Goal: Task Accomplishment & Management: Use online tool/utility

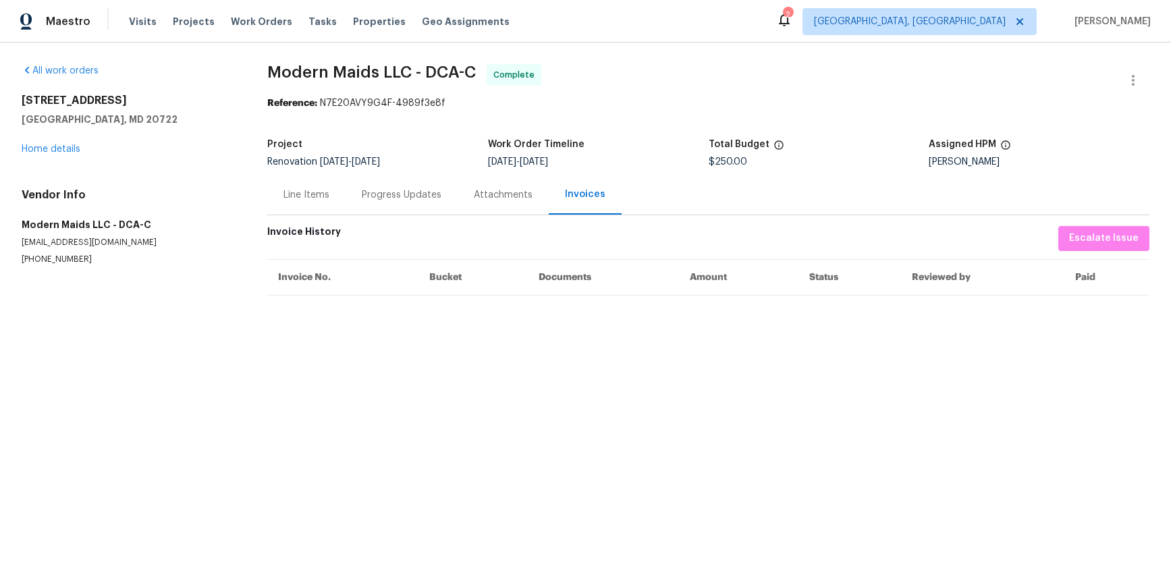
click at [306, 196] on div "Line Items" at bounding box center [306, 194] width 46 height 13
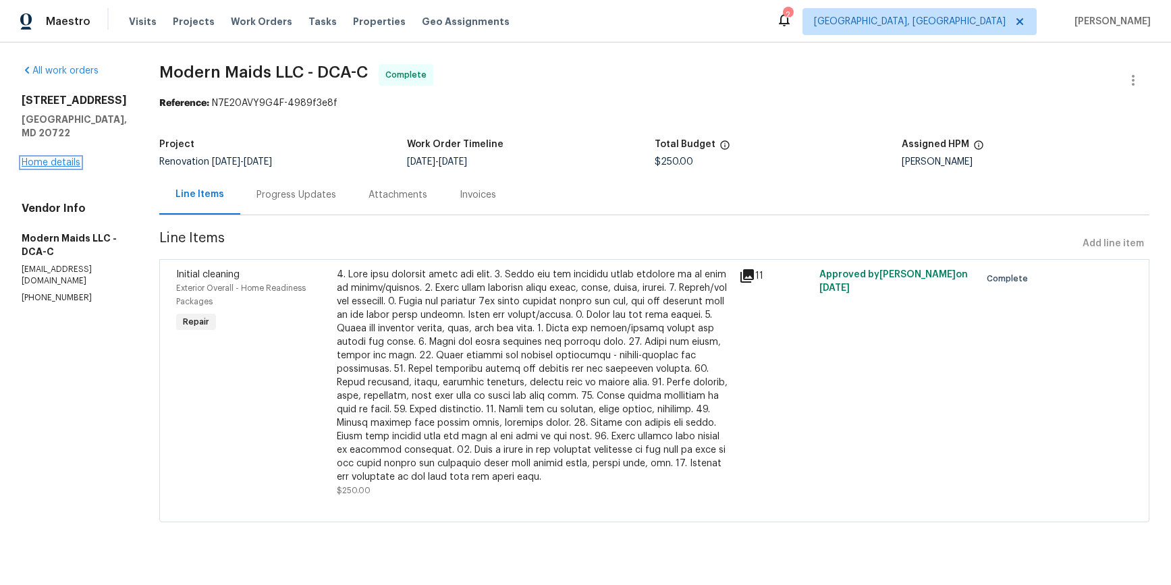
click at [74, 158] on link "Home details" at bounding box center [51, 162] width 59 height 9
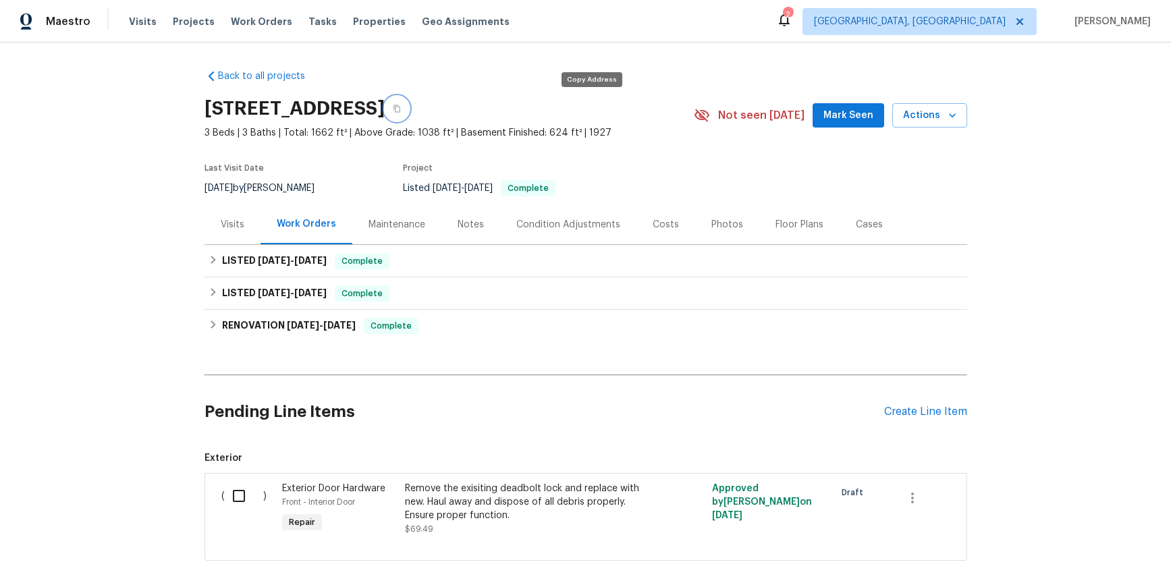
click at [401, 112] on icon "button" at bounding box center [397, 109] width 8 height 8
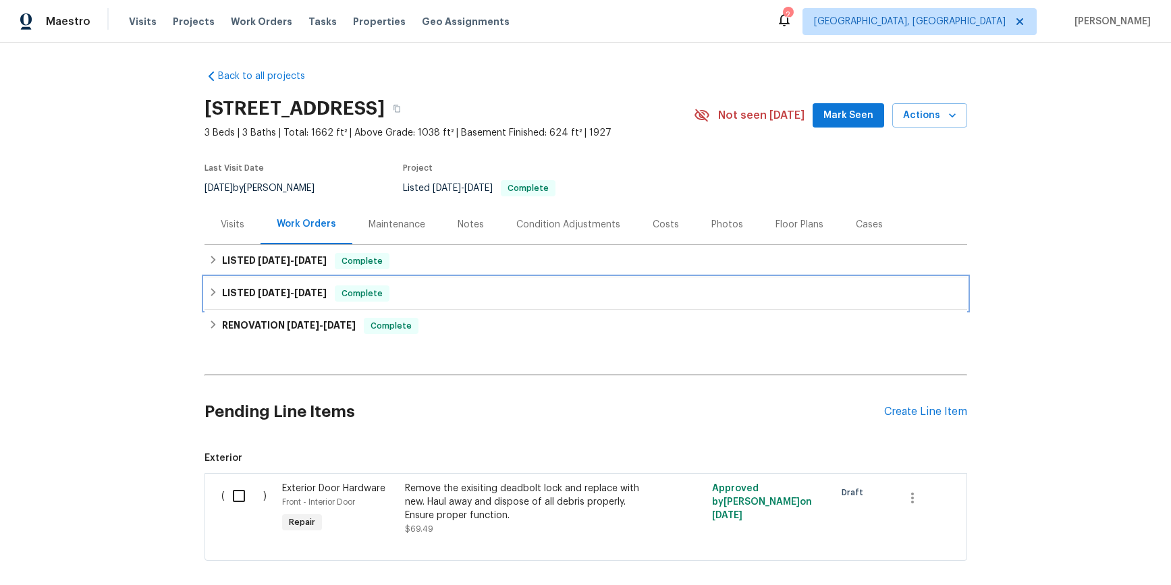
click at [209, 292] on icon at bounding box center [213, 292] width 9 height 9
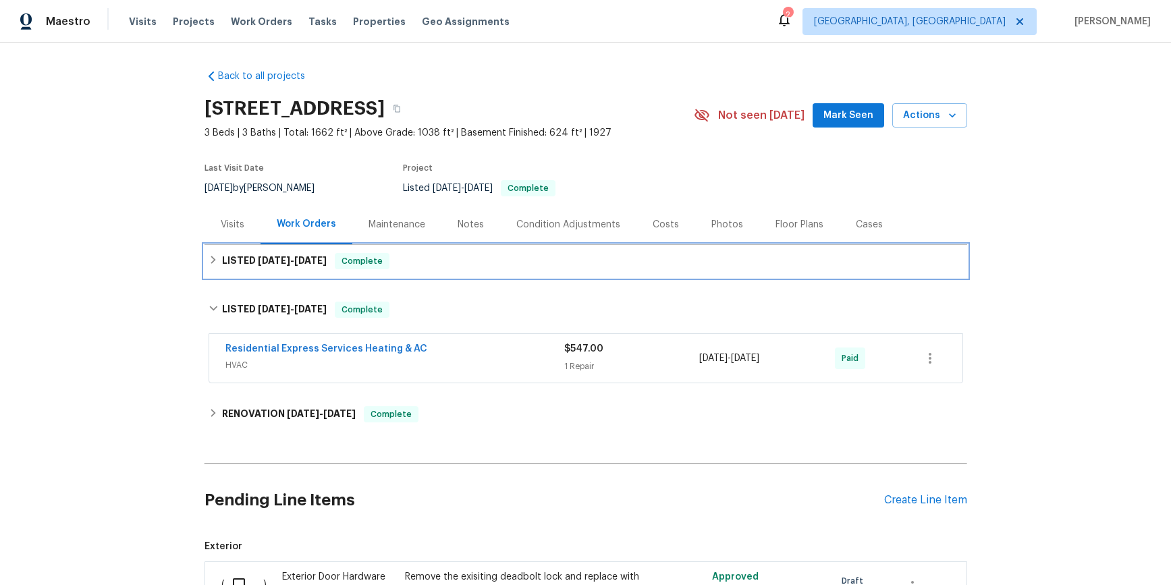
click at [210, 275] on div "LISTED 7/8/25 - 7/9/25 Complete" at bounding box center [586, 261] width 763 height 32
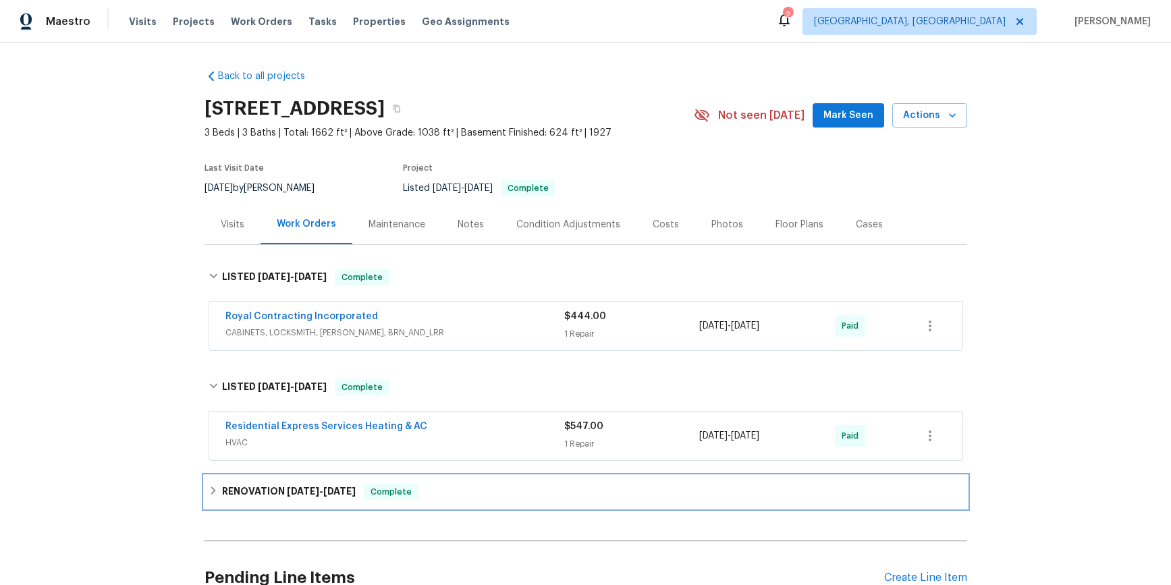
click at [212, 489] on icon at bounding box center [213, 491] width 5 height 8
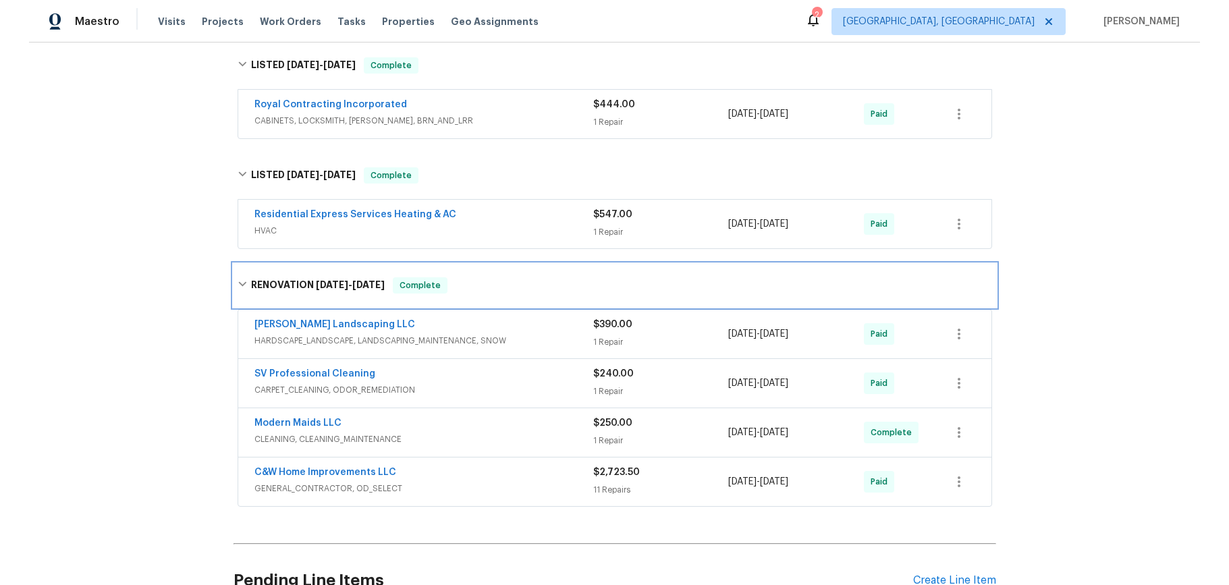
scroll to position [348, 0]
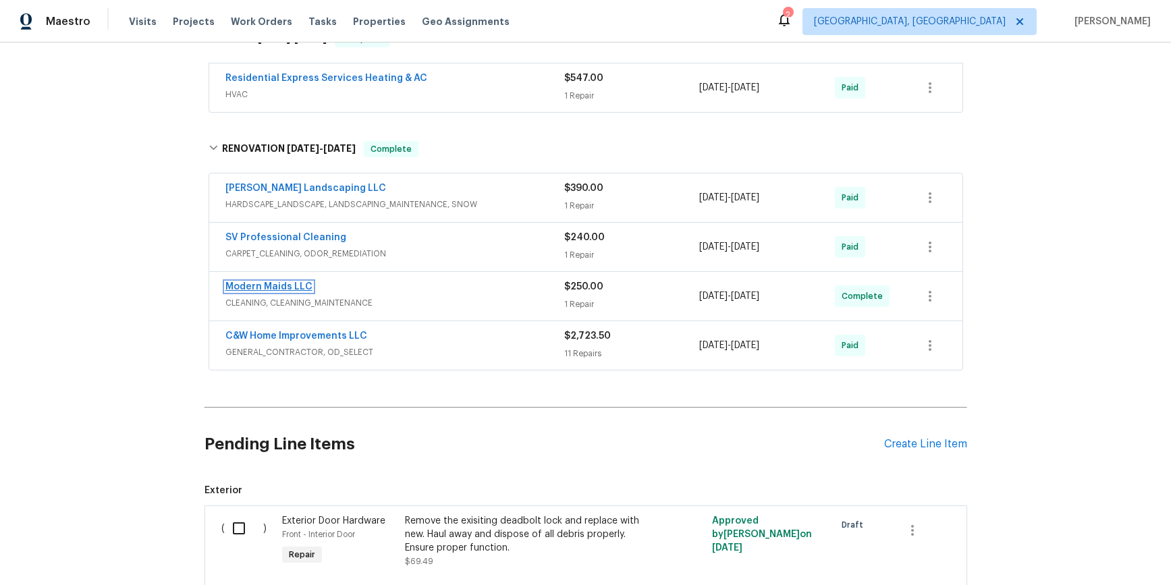
click at [273, 286] on link "Modern Maids LLC" at bounding box center [268, 286] width 87 height 9
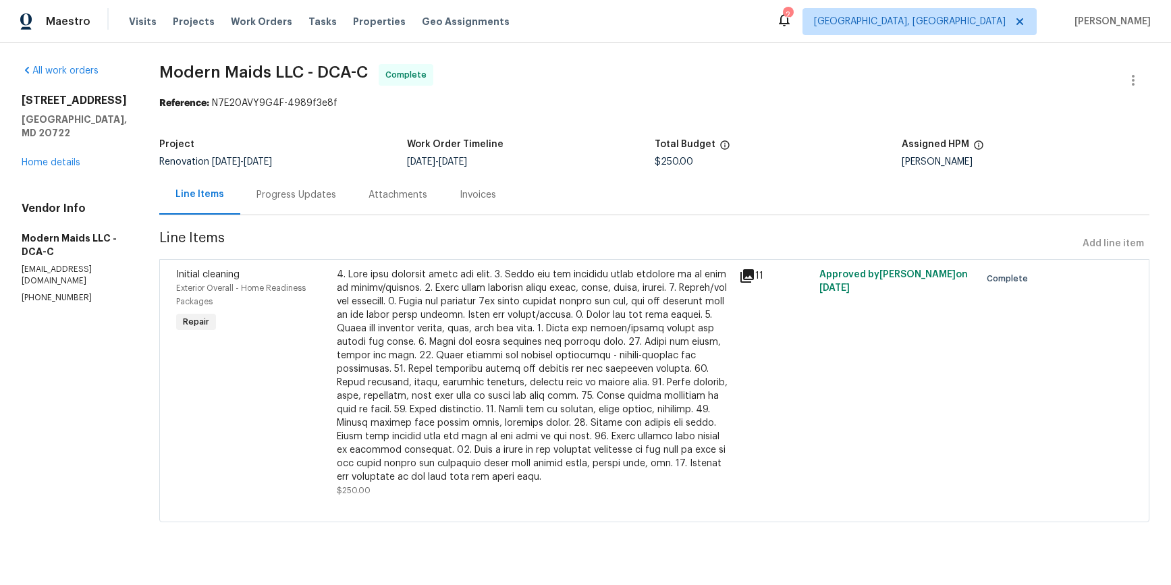
click at [496, 196] on div "Invoices" at bounding box center [478, 194] width 36 height 13
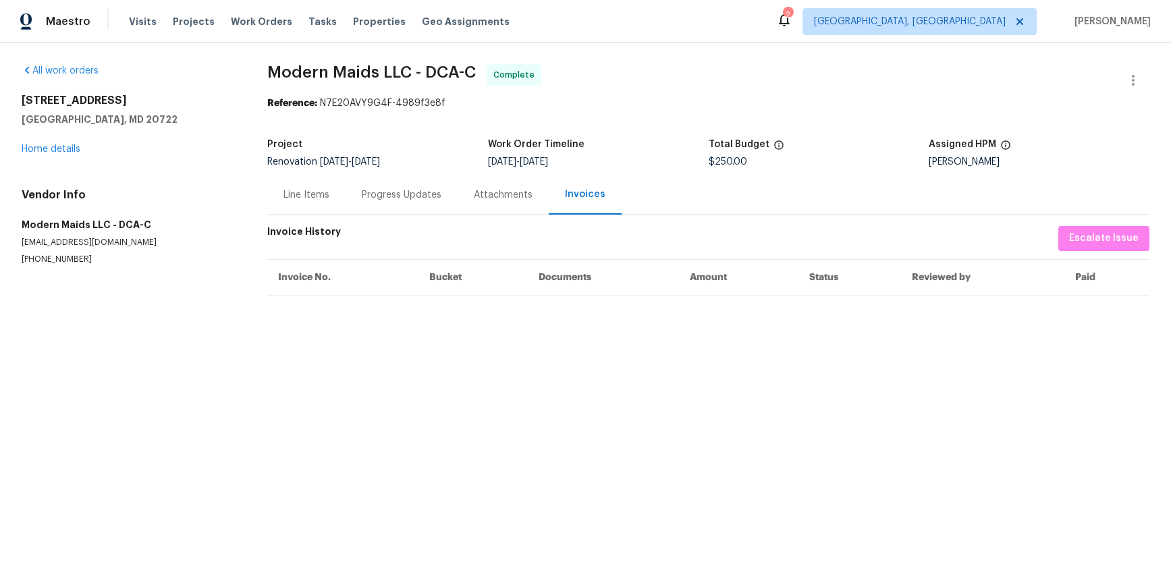
click at [293, 200] on div "Line Items" at bounding box center [306, 194] width 46 height 13
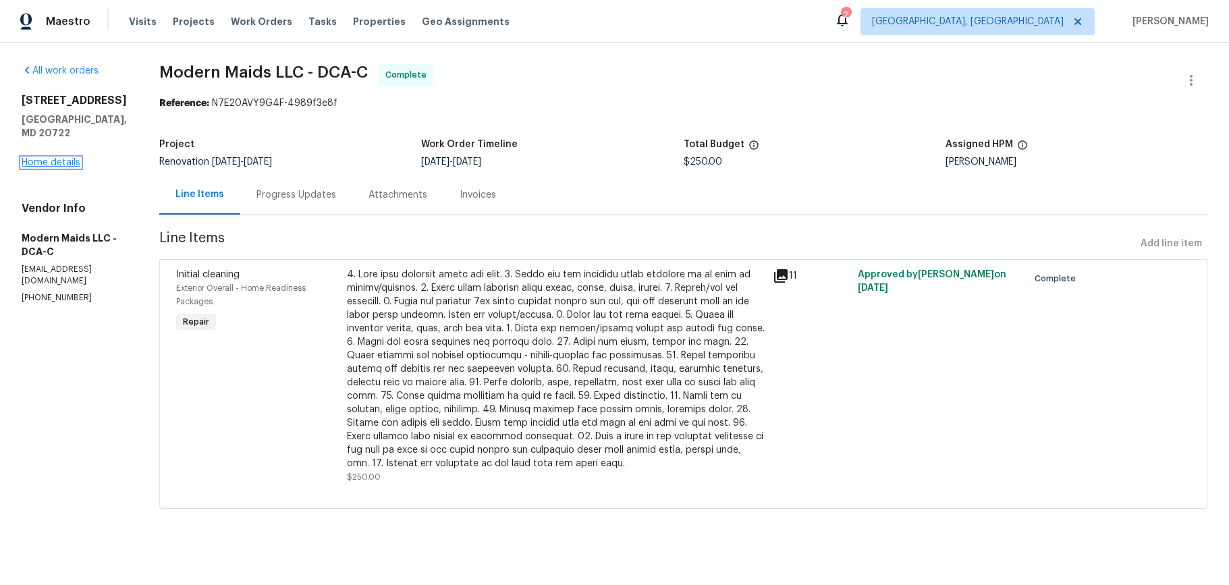
click at [61, 158] on link "Home details" at bounding box center [51, 162] width 59 height 9
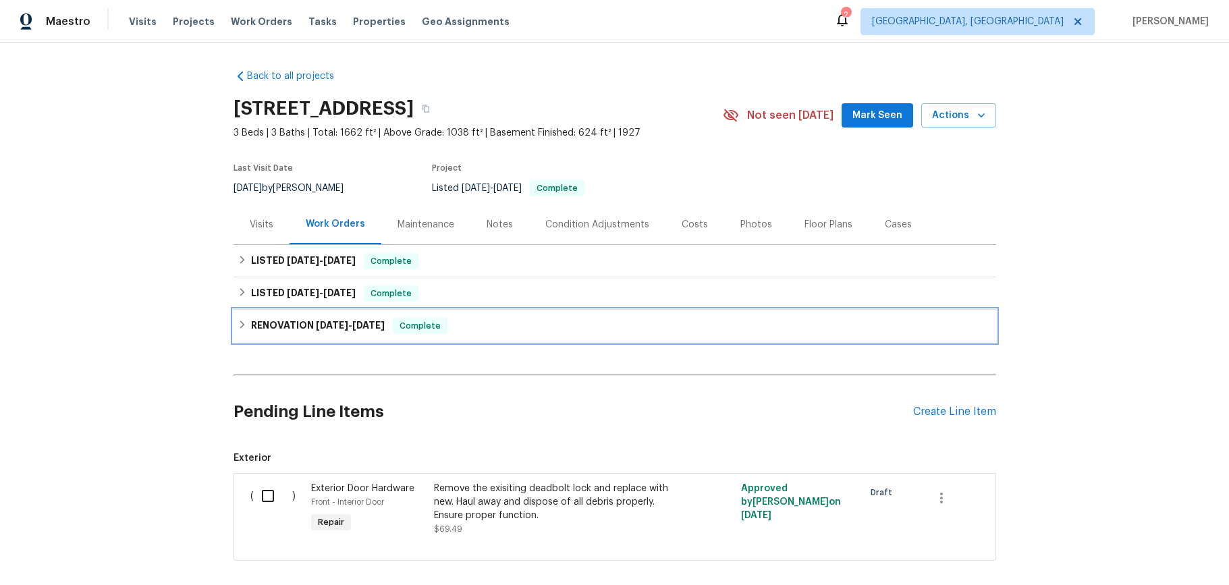
click at [325, 319] on h6 "RENOVATION 12/19/24 - 12/26/24" at bounding box center [318, 326] width 134 height 16
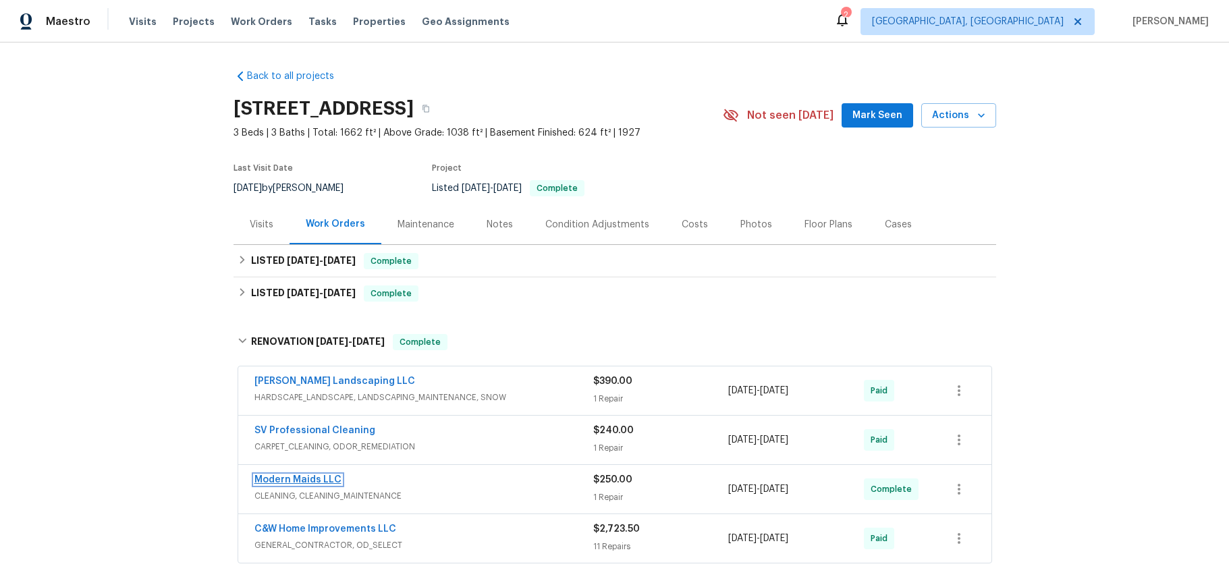
click at [303, 477] on link "Modern Maids LLC" at bounding box center [297, 479] width 87 height 9
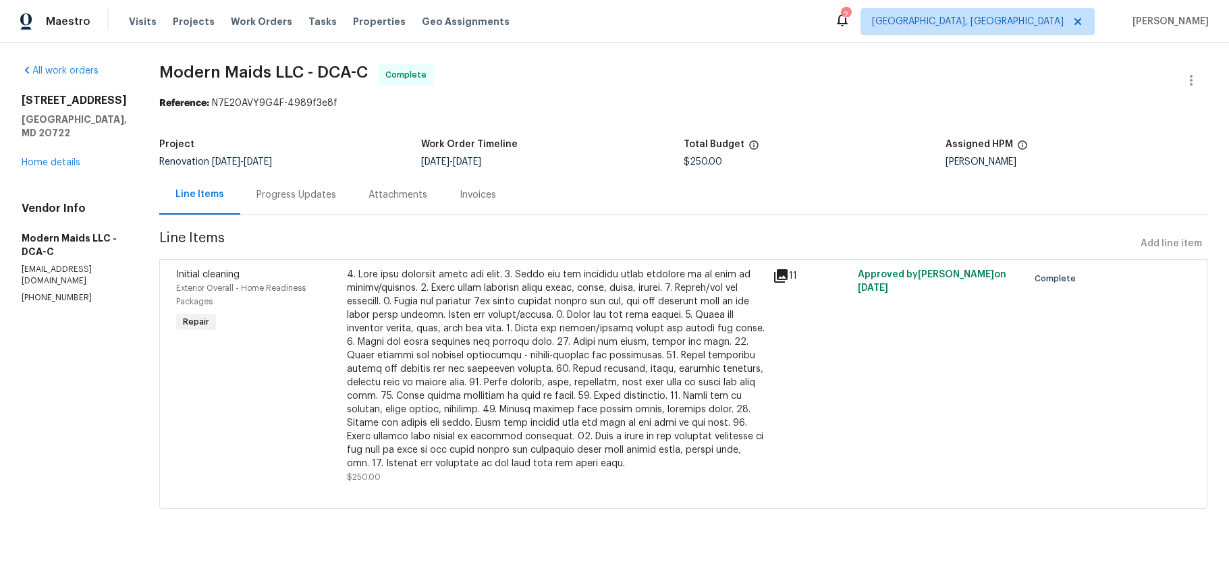
drag, startPoint x: 906, startPoint y: 286, endPoint x: 852, endPoint y: 273, distance: 55.7
click at [852, 273] on div "Initial cleaning Exterior Overall - Home Readiness Packages Repair $250.00 11 A…" at bounding box center [683, 376] width 1023 height 224
click at [782, 416] on div "11" at bounding box center [811, 376] width 85 height 224
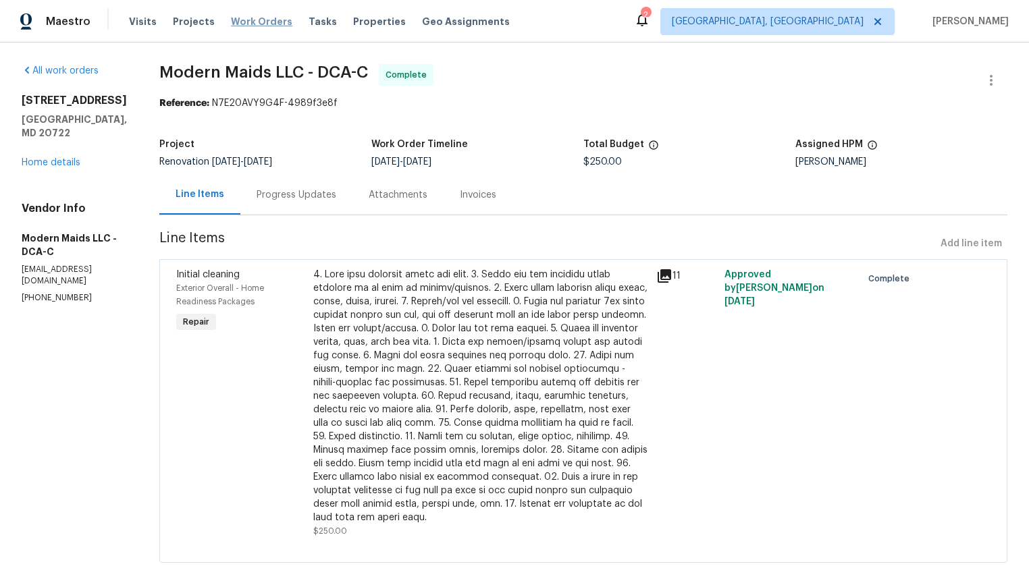
click at [248, 20] on span "Work Orders" at bounding box center [261, 21] width 61 height 13
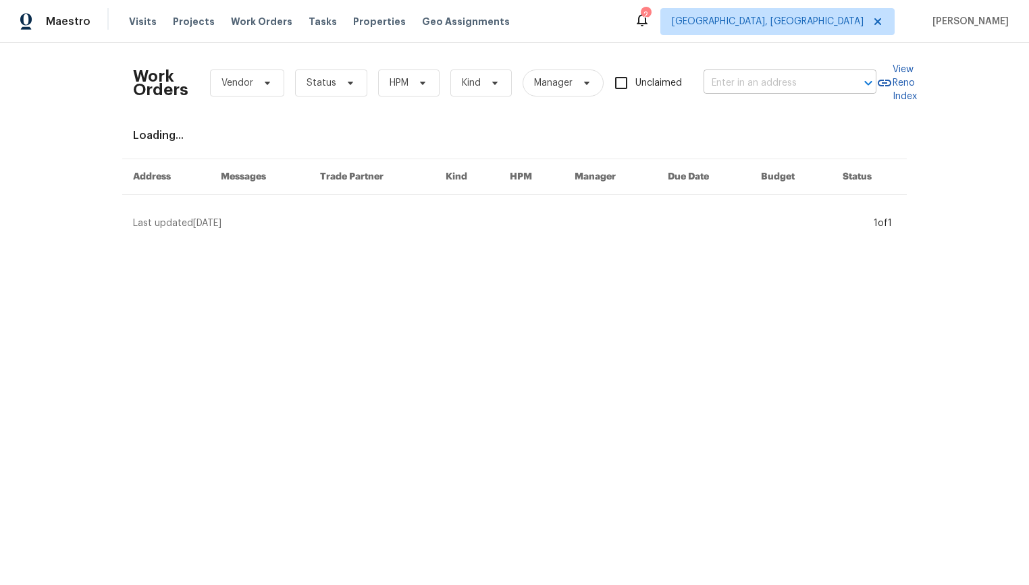
click at [740, 82] on input "text" at bounding box center [770, 83] width 135 height 21
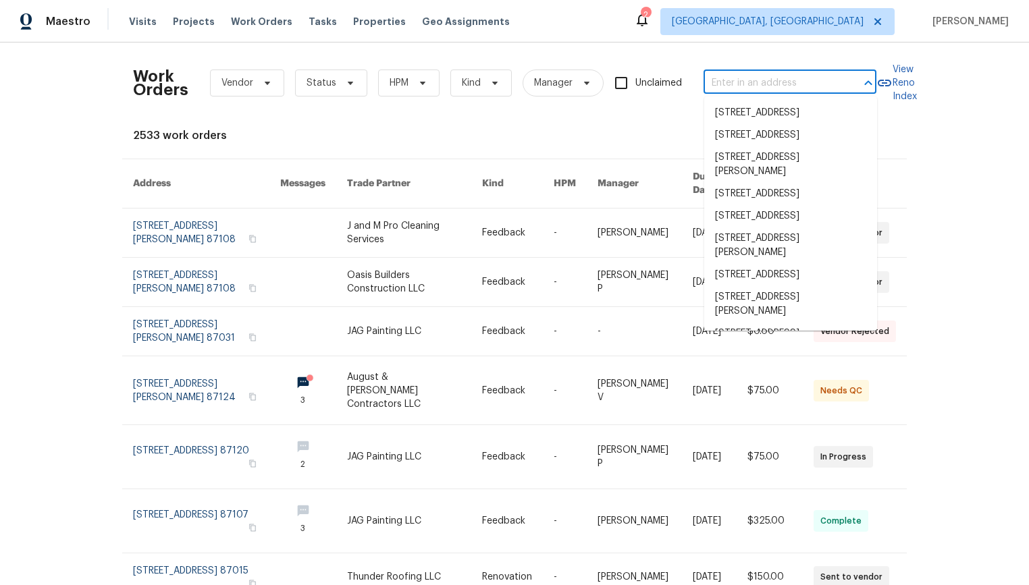
paste input "12022 Nogoya St, Jacksonville, FL 32256"
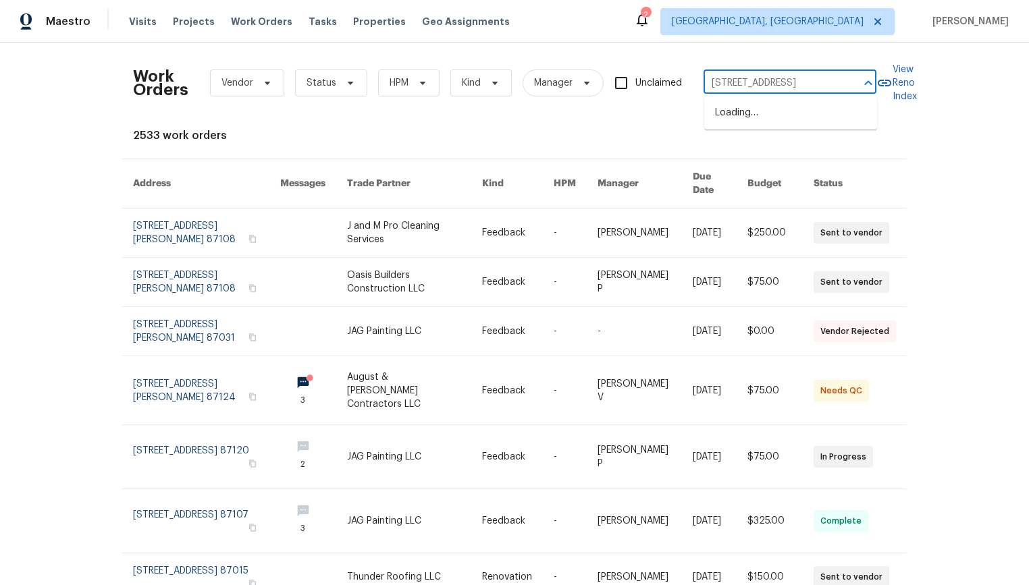
scroll to position [0, 50]
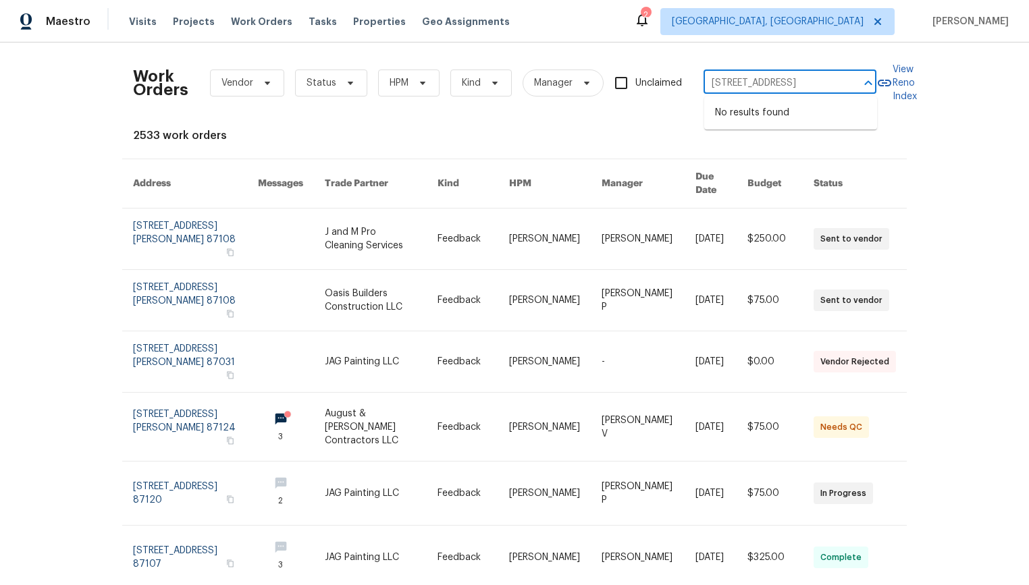
drag, startPoint x: 845, startPoint y: 82, endPoint x: 746, endPoint y: 84, distance: 99.2
click at [746, 84] on div "12022 Nogoya St, Jacksonville, FL 32256 ​" at bounding box center [789, 83] width 173 height 21
drag, startPoint x: 736, startPoint y: 83, endPoint x: 858, endPoint y: 87, distance: 122.2
click at [858, 87] on div "12022 Nogoya St, Jacksonville, FL 32256 ​" at bounding box center [789, 83] width 173 height 21
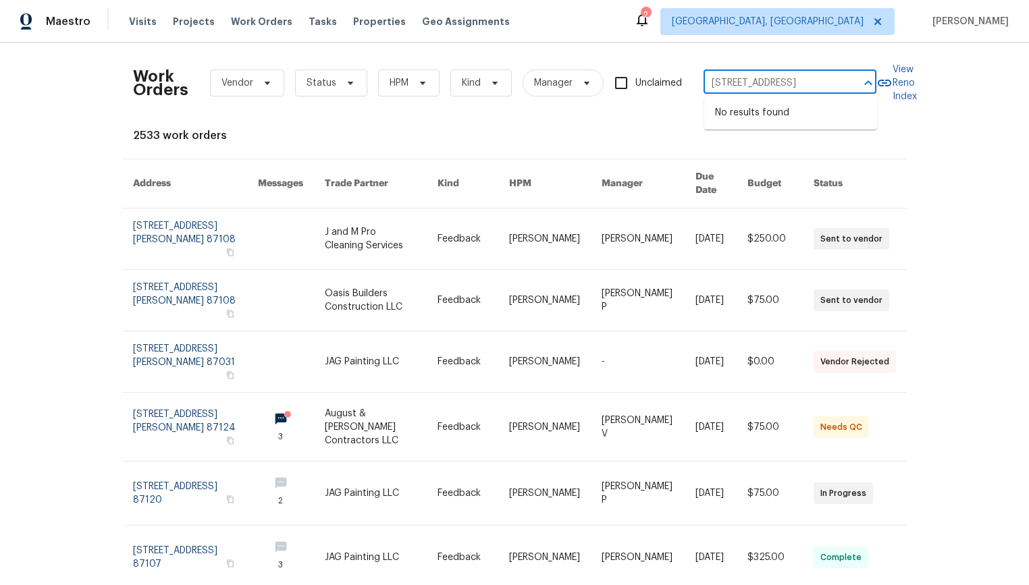
scroll to position [0, 0]
type input "12022 Nogoya St"
type input "1066 salmon acres"
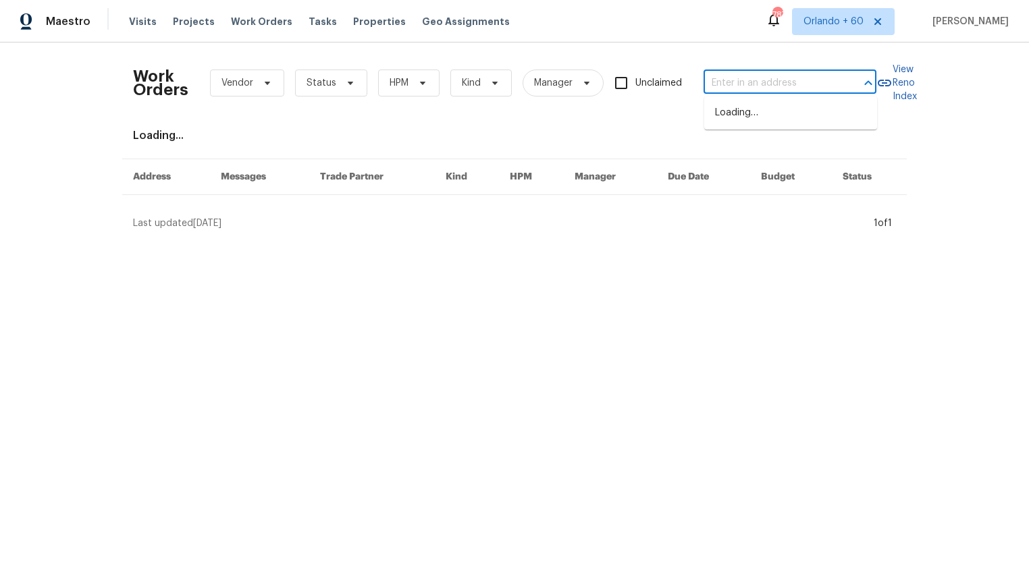
click at [824, 83] on input "text" at bounding box center [770, 83] width 135 height 21
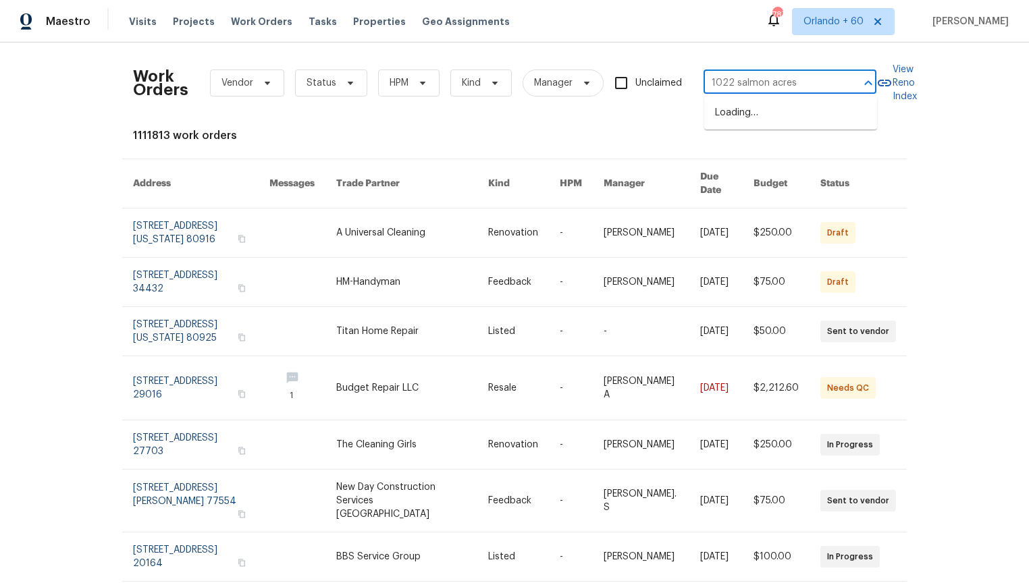
type input "1022 salmon acres"
type input "1066 salmon acres"
type input "1066 salmon isles"
type input "1066 salmon isle"
click at [769, 121] on li "[GEOGRAPHIC_DATA], [GEOGRAPHIC_DATA]" at bounding box center [790, 120] width 173 height 36
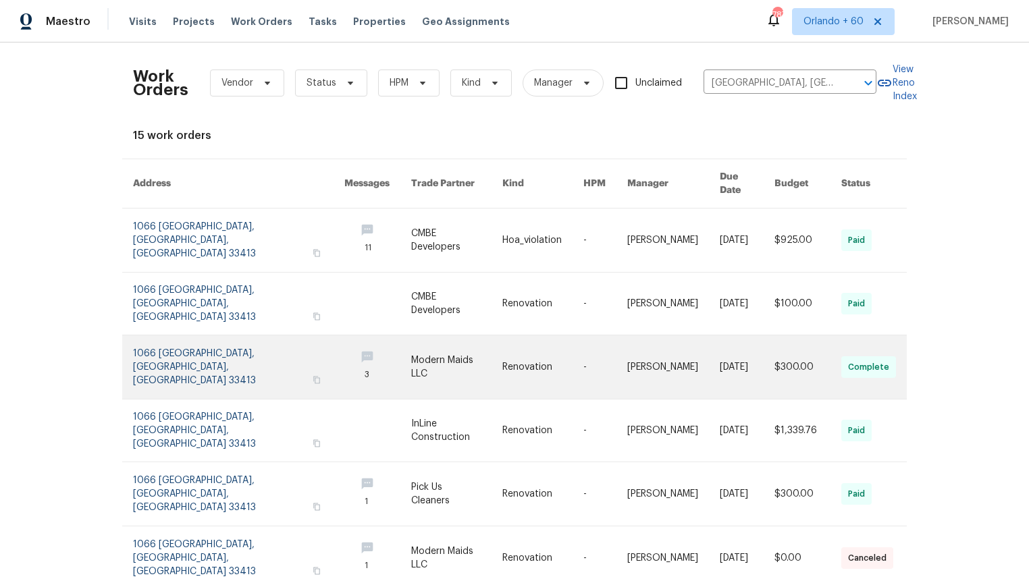
click at [205, 339] on link at bounding box center [238, 366] width 211 height 63
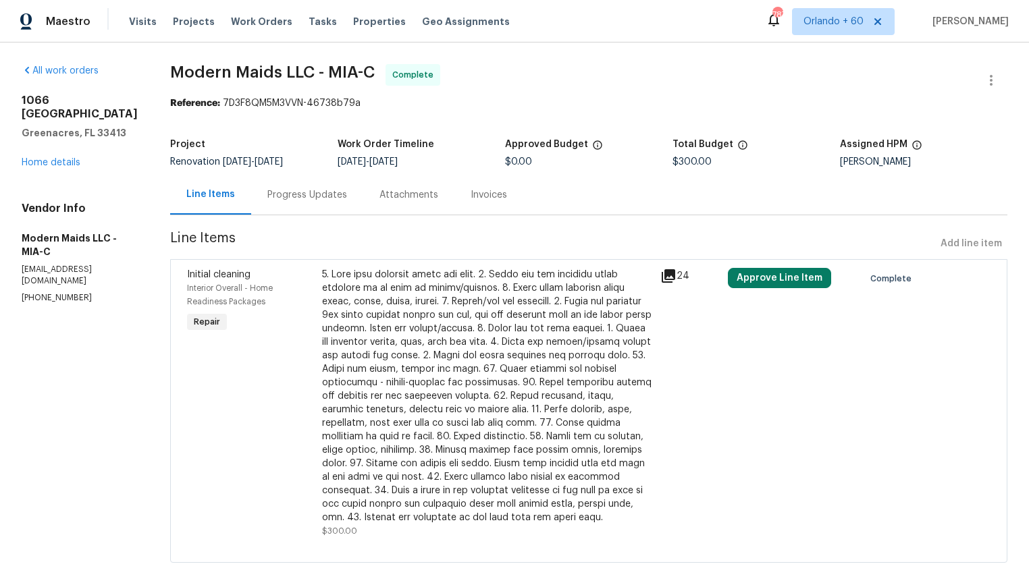
scroll to position [16, 0]
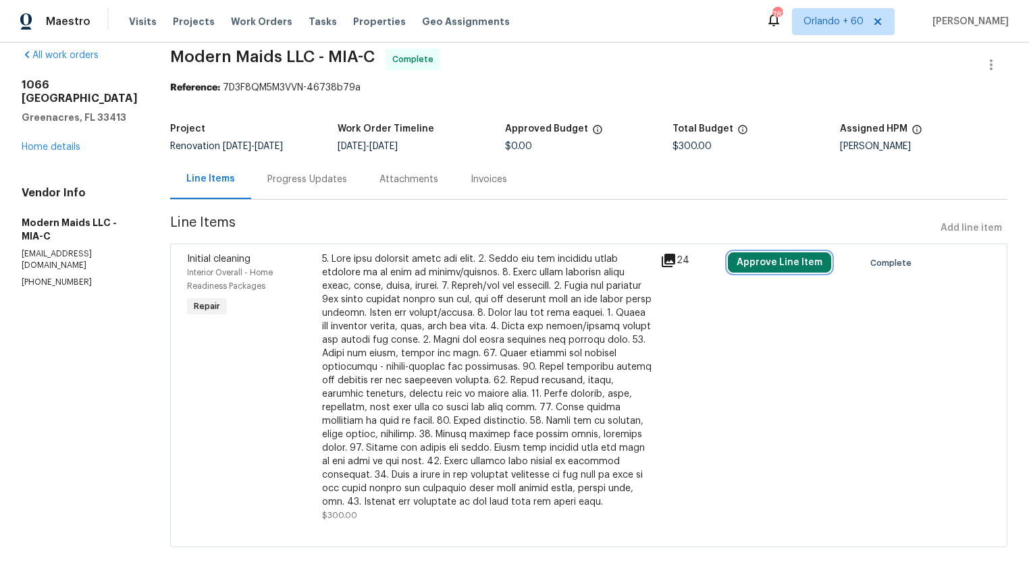
click at [786, 264] on button "Approve Line Item" at bounding box center [779, 262] width 103 height 20
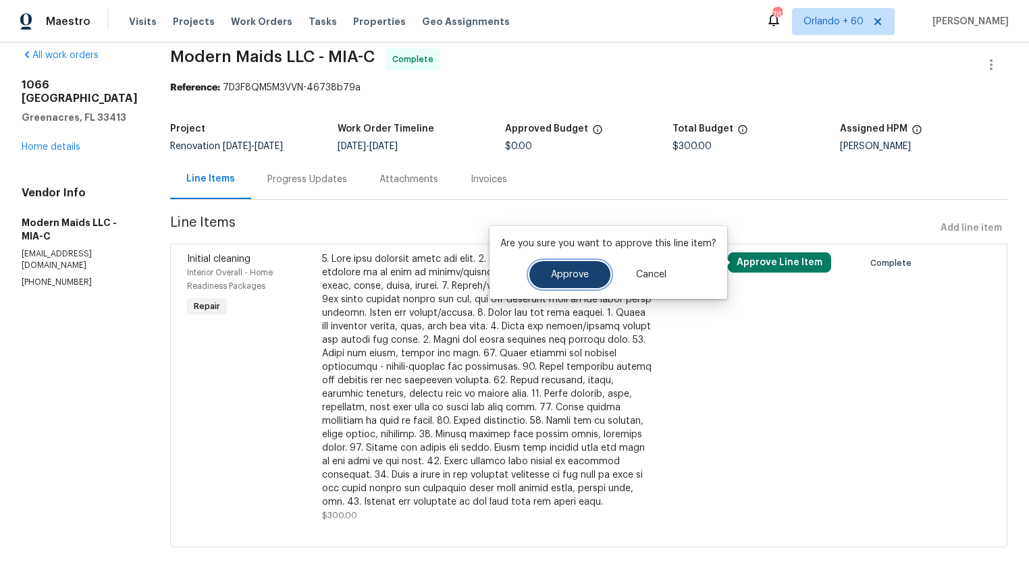
click at [558, 274] on span "Approve" at bounding box center [570, 275] width 38 height 10
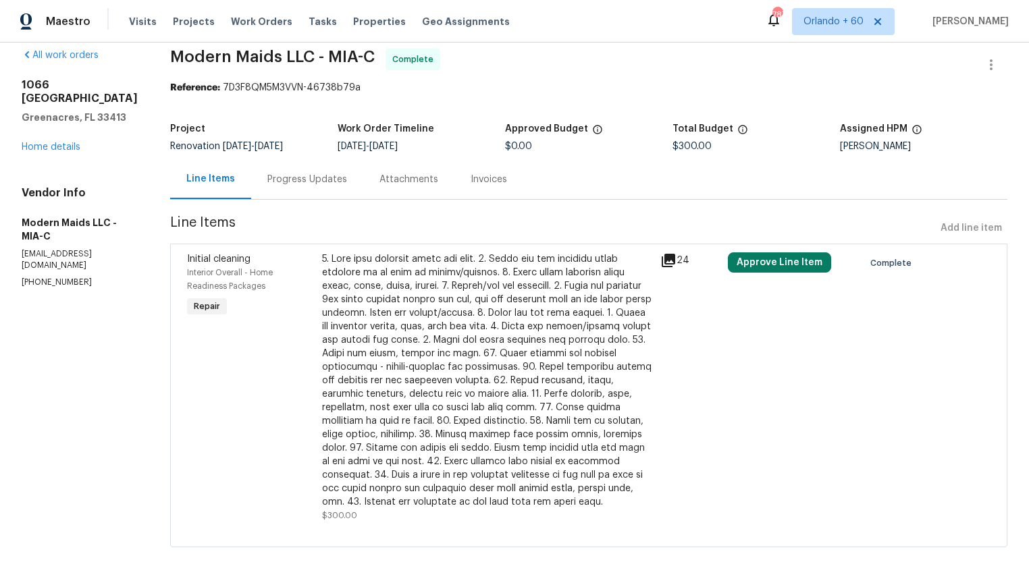
click at [165, 157] on div "All work orders [STREET_ADDRESS] Home details Vendor Info Modern Maids LLC - MI…" at bounding box center [514, 306] width 1029 height 558
